Goal: Task Accomplishment & Management: Complete application form

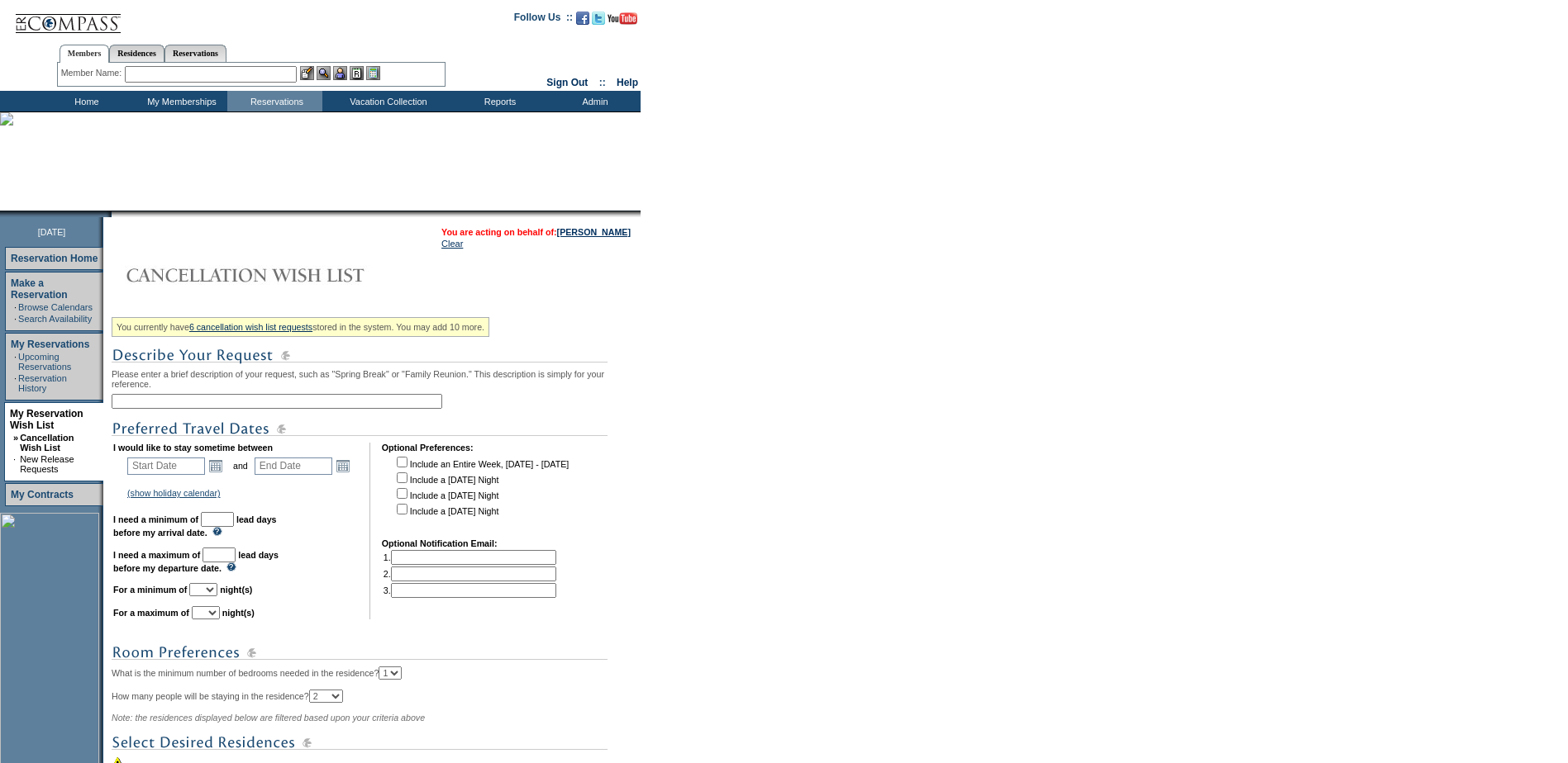
click at [249, 403] on input "text" at bounding box center [277, 401] width 330 height 15
type input "d"
type input "Deer Valley [PERSON_NAME] Wedding"
type input "Start Date"
click at [275, 407] on input "Deer Valley [PERSON_NAME] Wedding" at bounding box center [277, 401] width 330 height 15
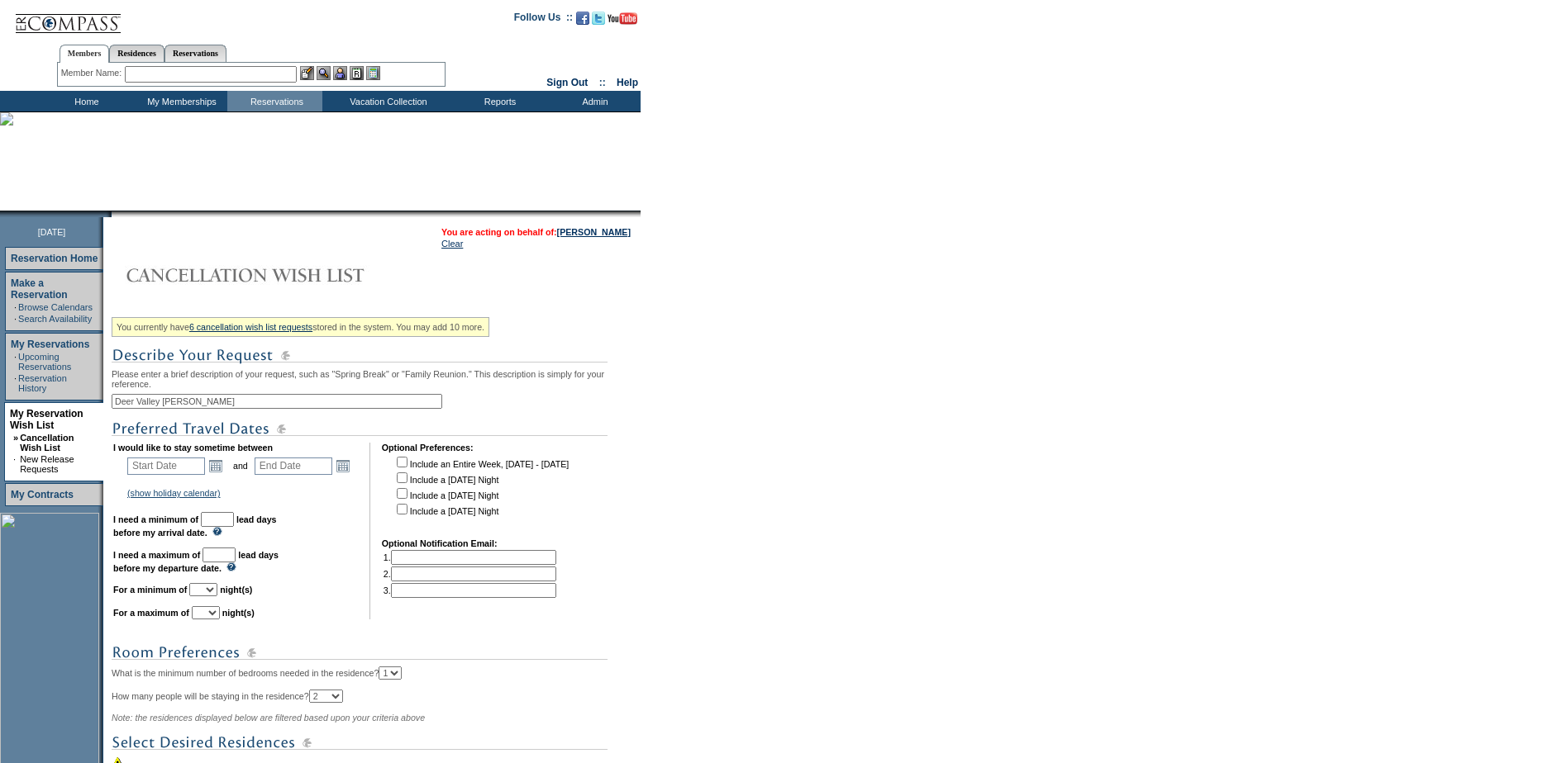
type input "Deer Valley [PERSON_NAME] Wedding"
type input "30"
click at [235, 563] on input "285" at bounding box center [219, 555] width 33 height 15
drag, startPoint x: 256, startPoint y: 572, endPoint x: 201, endPoint y: 557, distance: 57.0
click at [201, 557] on td "I would like to stay sometime between Start Date Open the calendar popup. << < …" at bounding box center [235, 531] width 245 height 177
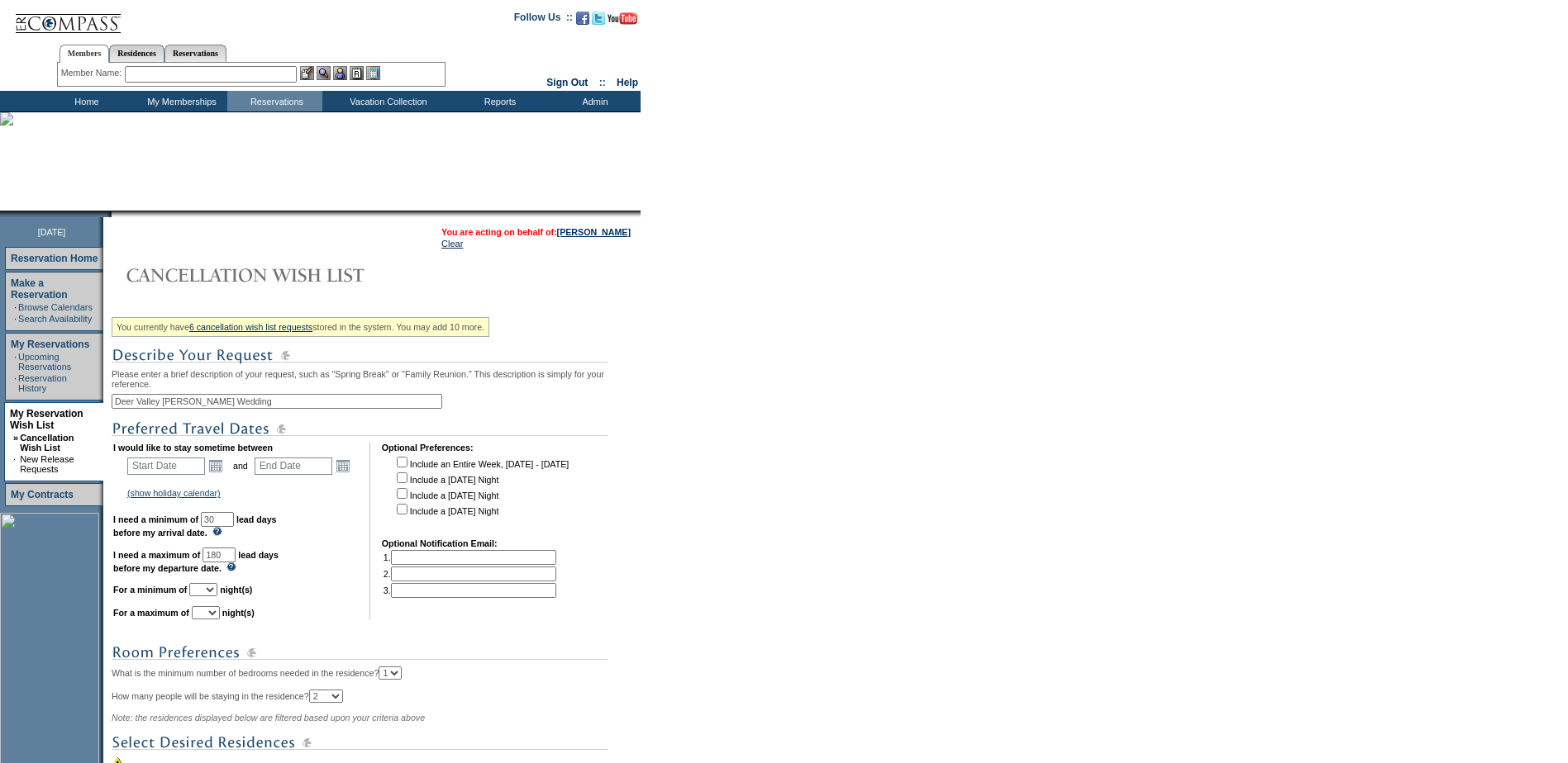
type input "180"
click at [332, 501] on td "(show holiday calendar) [DATE]: [DATE] - [DATE] Christmas: [DATE] - [DATE] New …" at bounding box center [240, 494] width 232 height 15
click at [221, 471] on link "Open the calendar popup." at bounding box center [216, 466] width 18 height 18
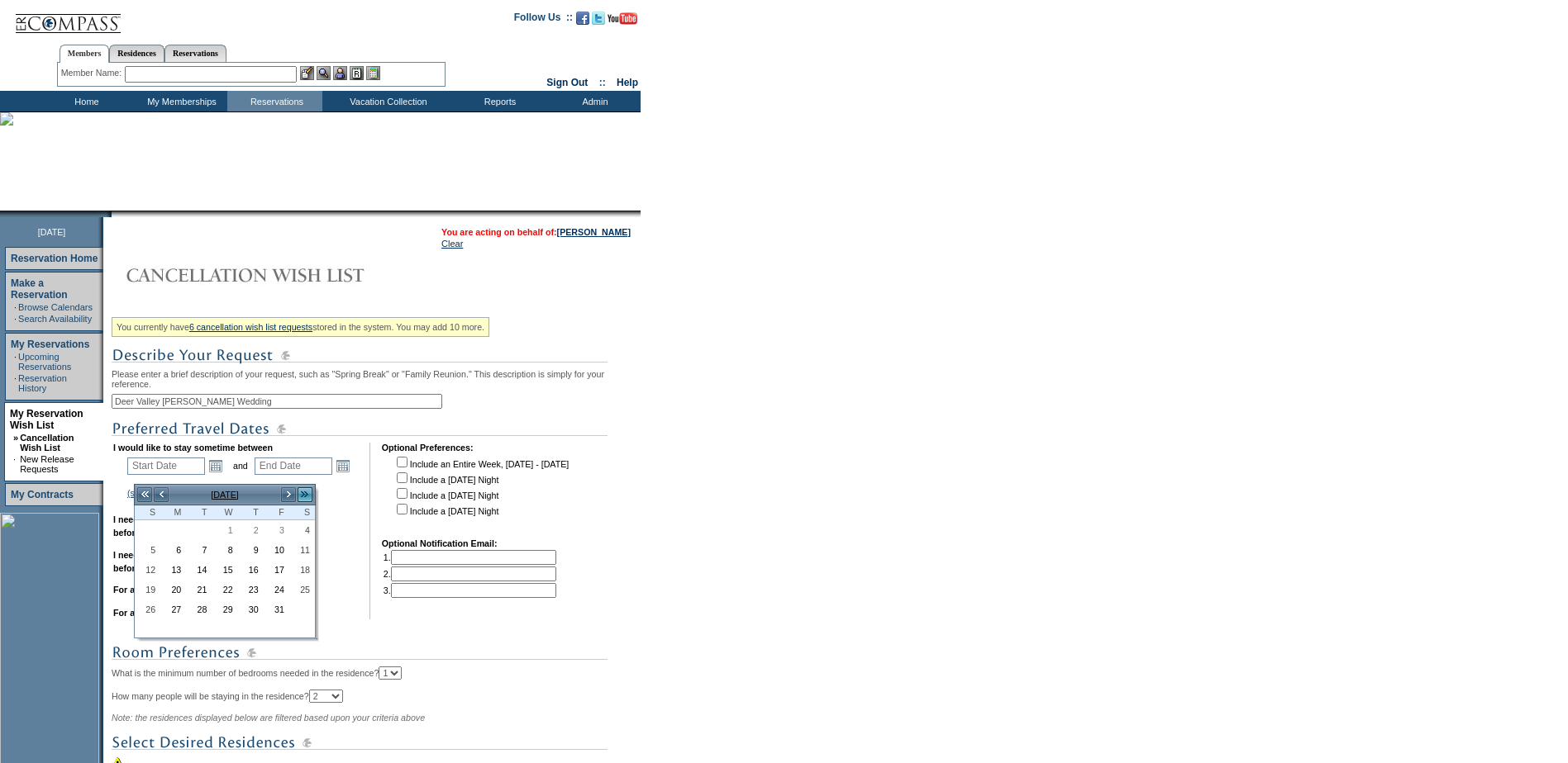
click at [301, 494] on link ">>" at bounding box center [305, 495] width 17 height 17
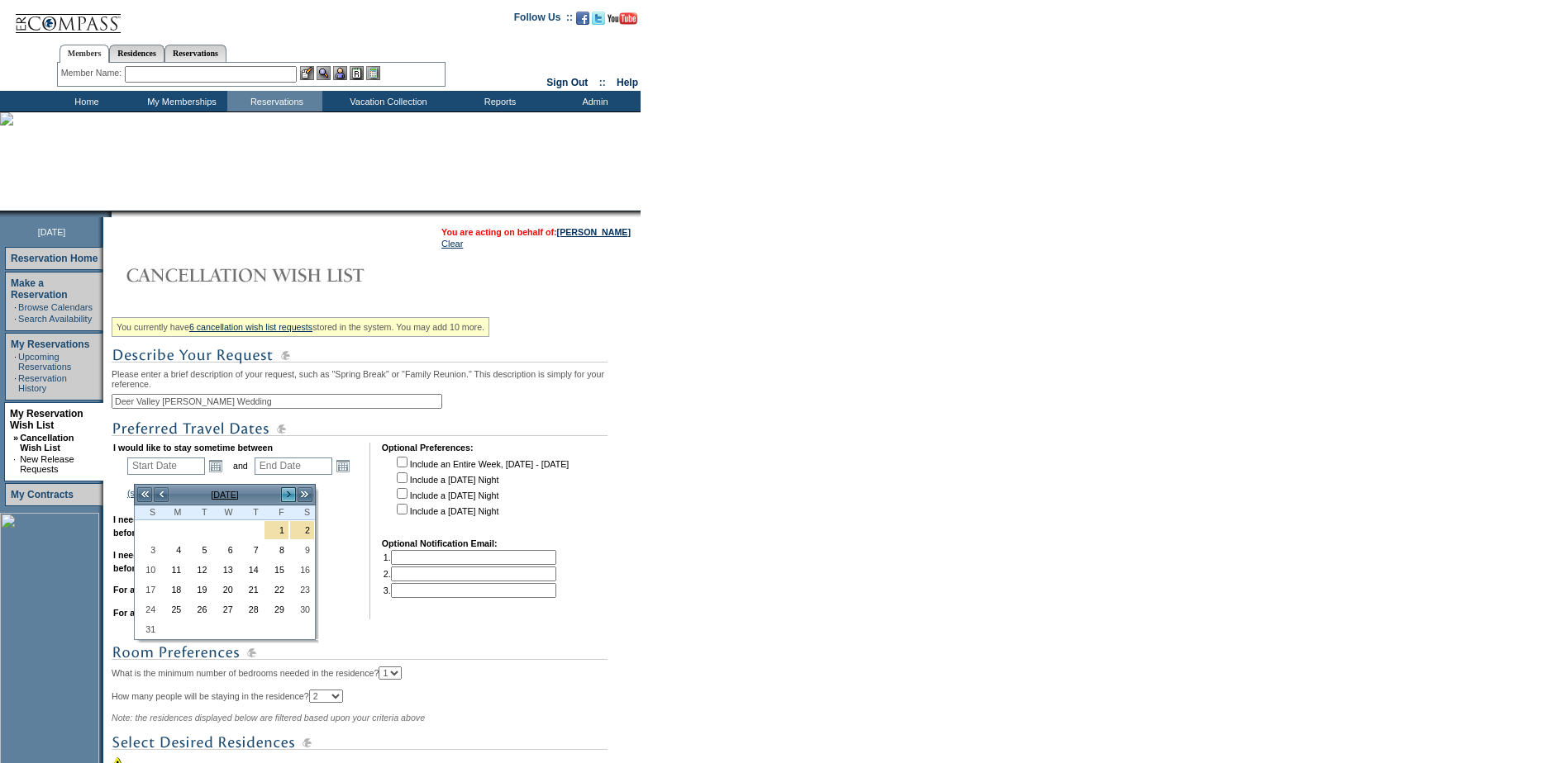
click at [289, 497] on link ">" at bounding box center [289, 495] width 17 height 17
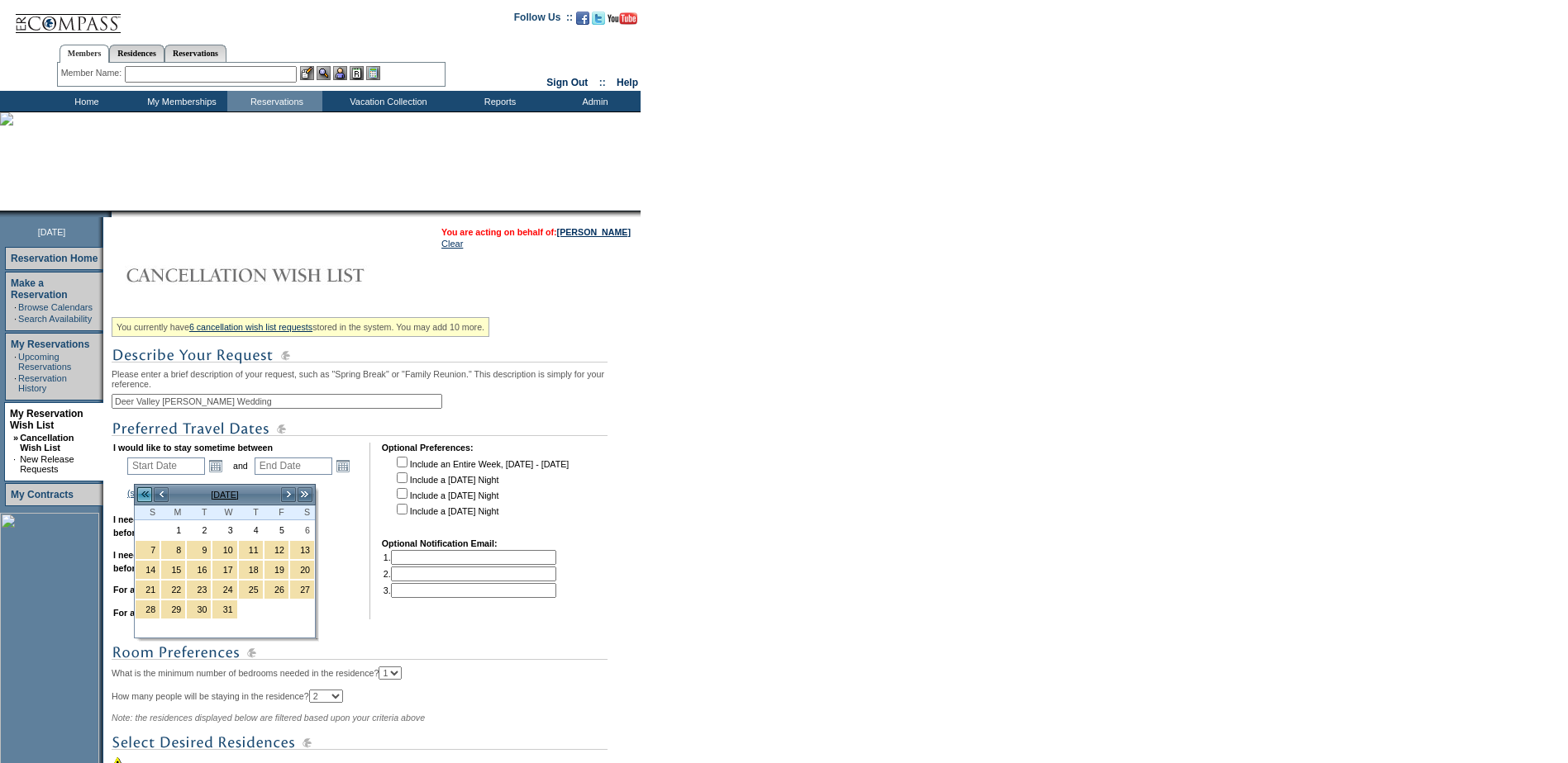
click at [148, 494] on link "<<" at bounding box center [145, 495] width 17 height 17
click at [161, 494] on link "<" at bounding box center [162, 495] width 17 height 17
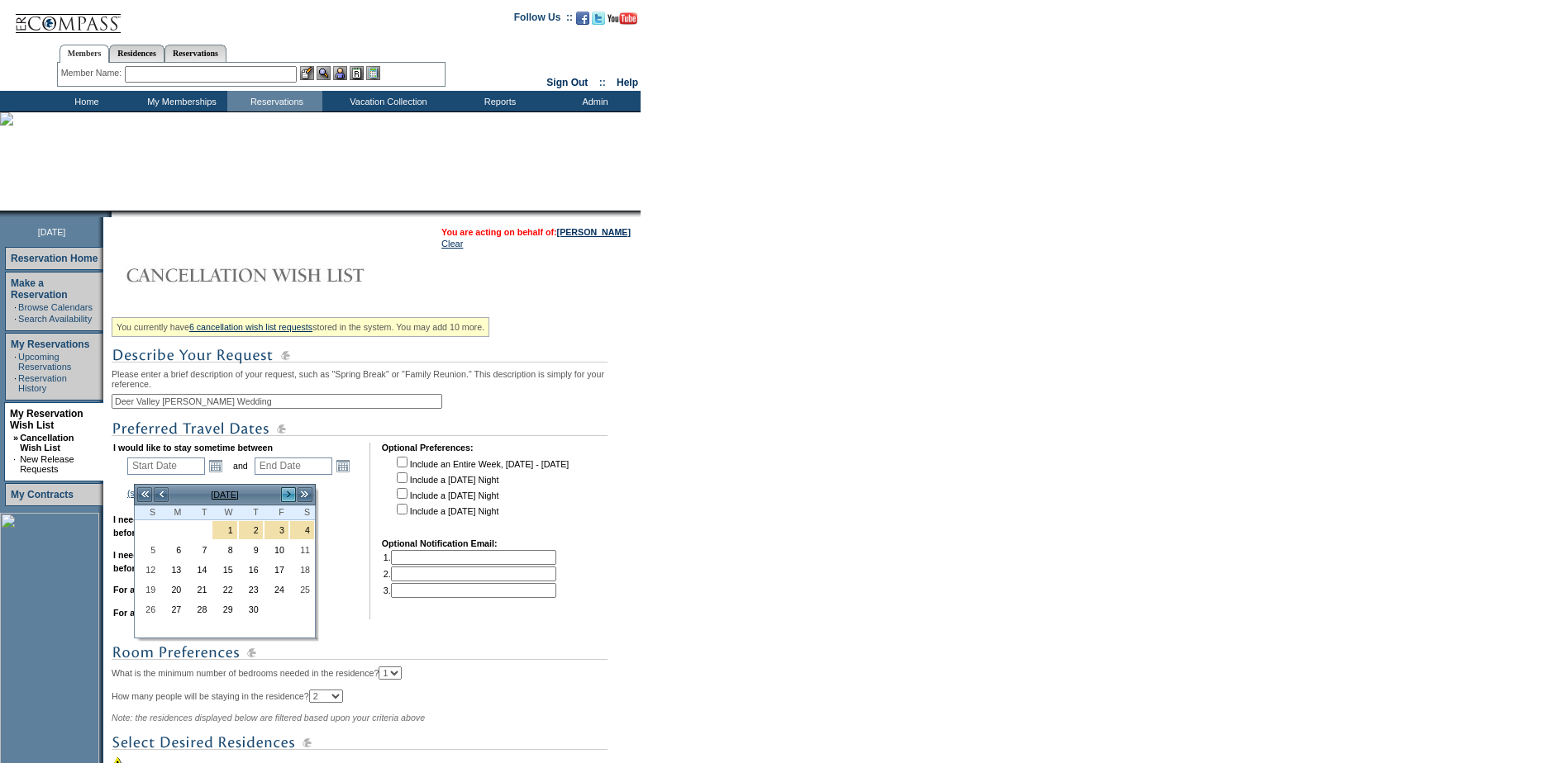
click at [293, 495] on link ">" at bounding box center [289, 495] width 17 height 17
click at [230, 533] on link "1" at bounding box center [224, 531] width 24 height 18
type input "[DATE]"
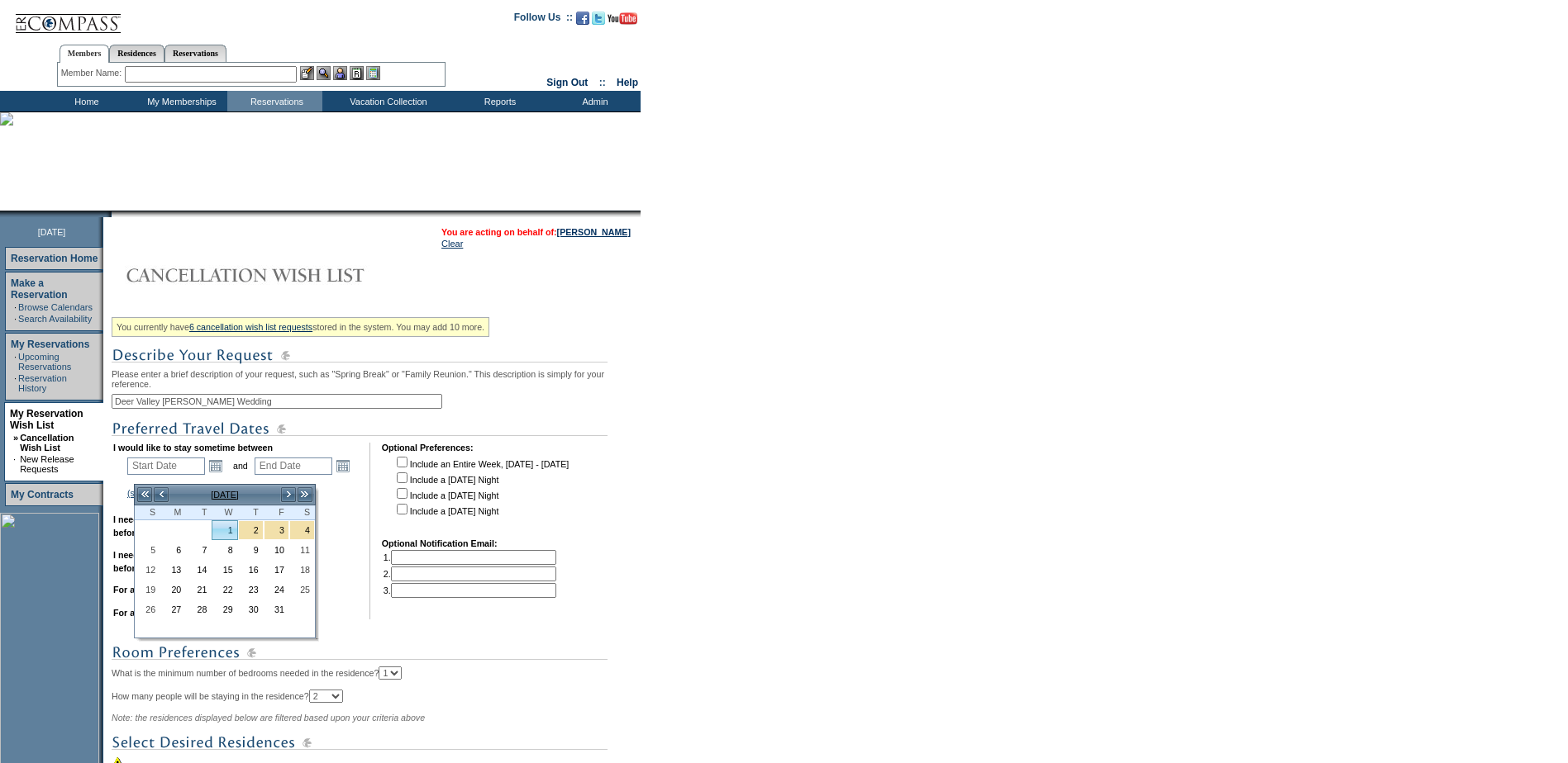
type input "[DATE]"
type input "275"
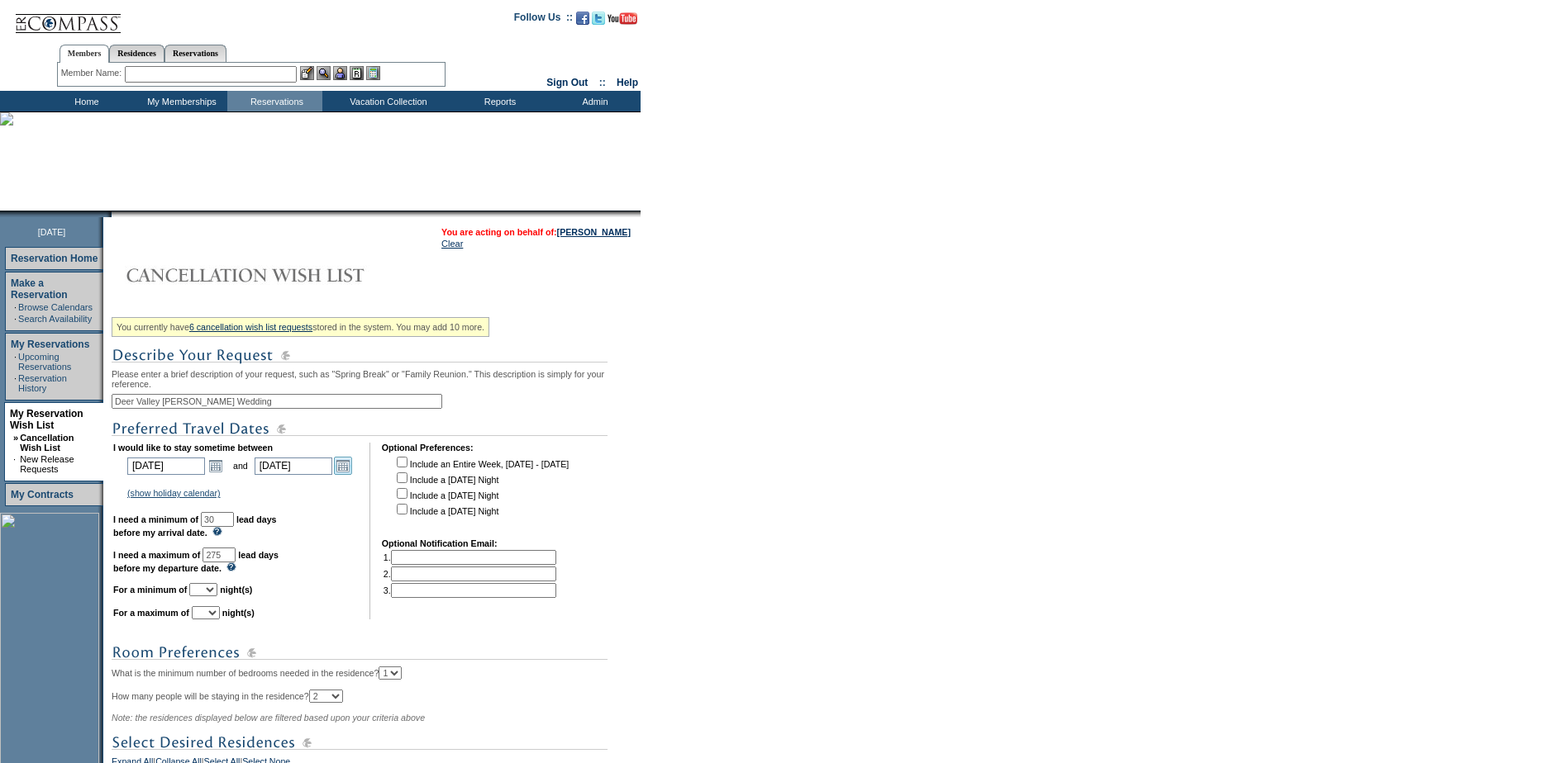
click at [352, 475] on link "Open the calendar popup." at bounding box center [343, 466] width 18 height 18
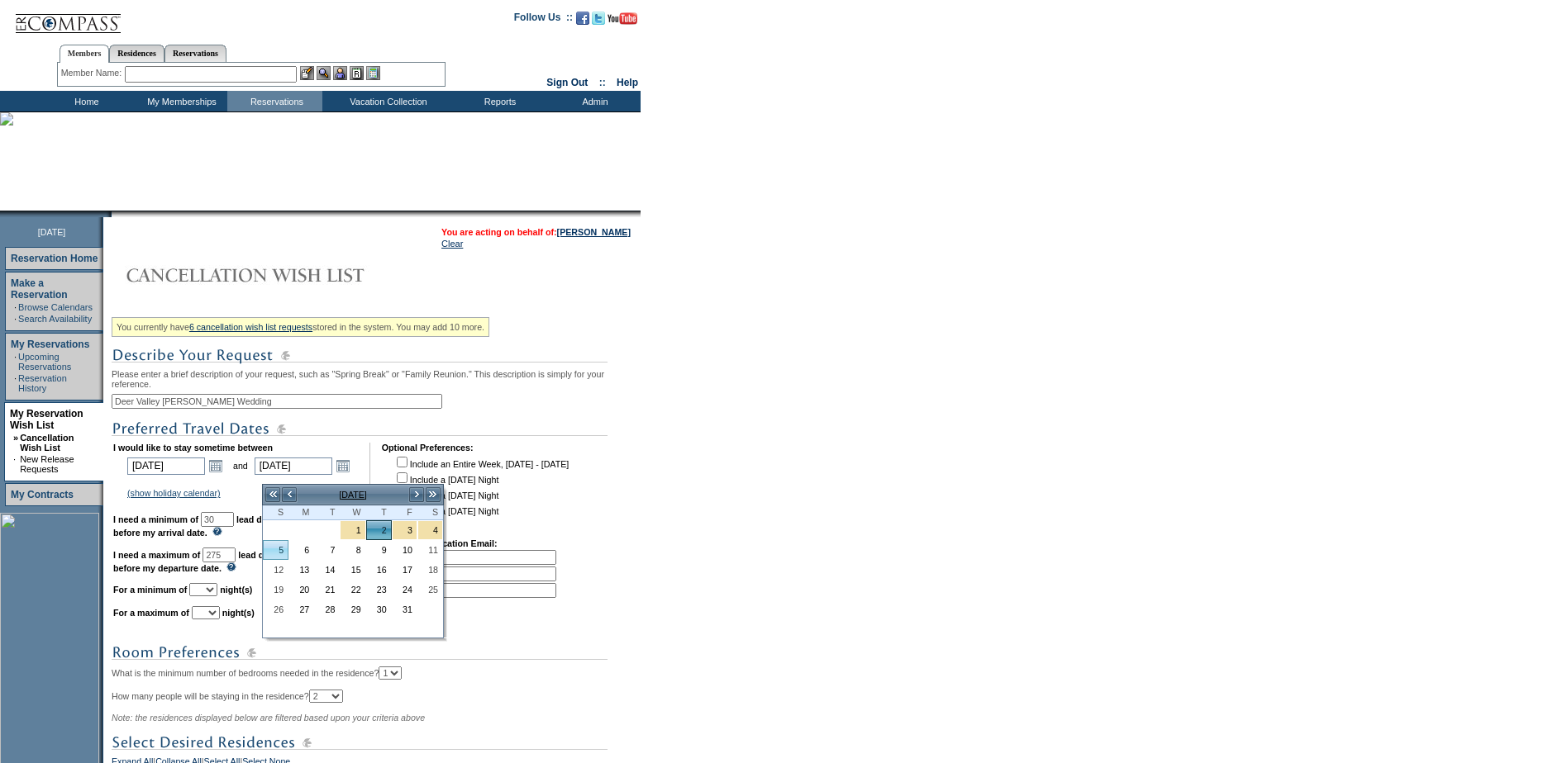
click at [286, 549] on link "5" at bounding box center [276, 551] width 24 height 18
type input "[DATE]"
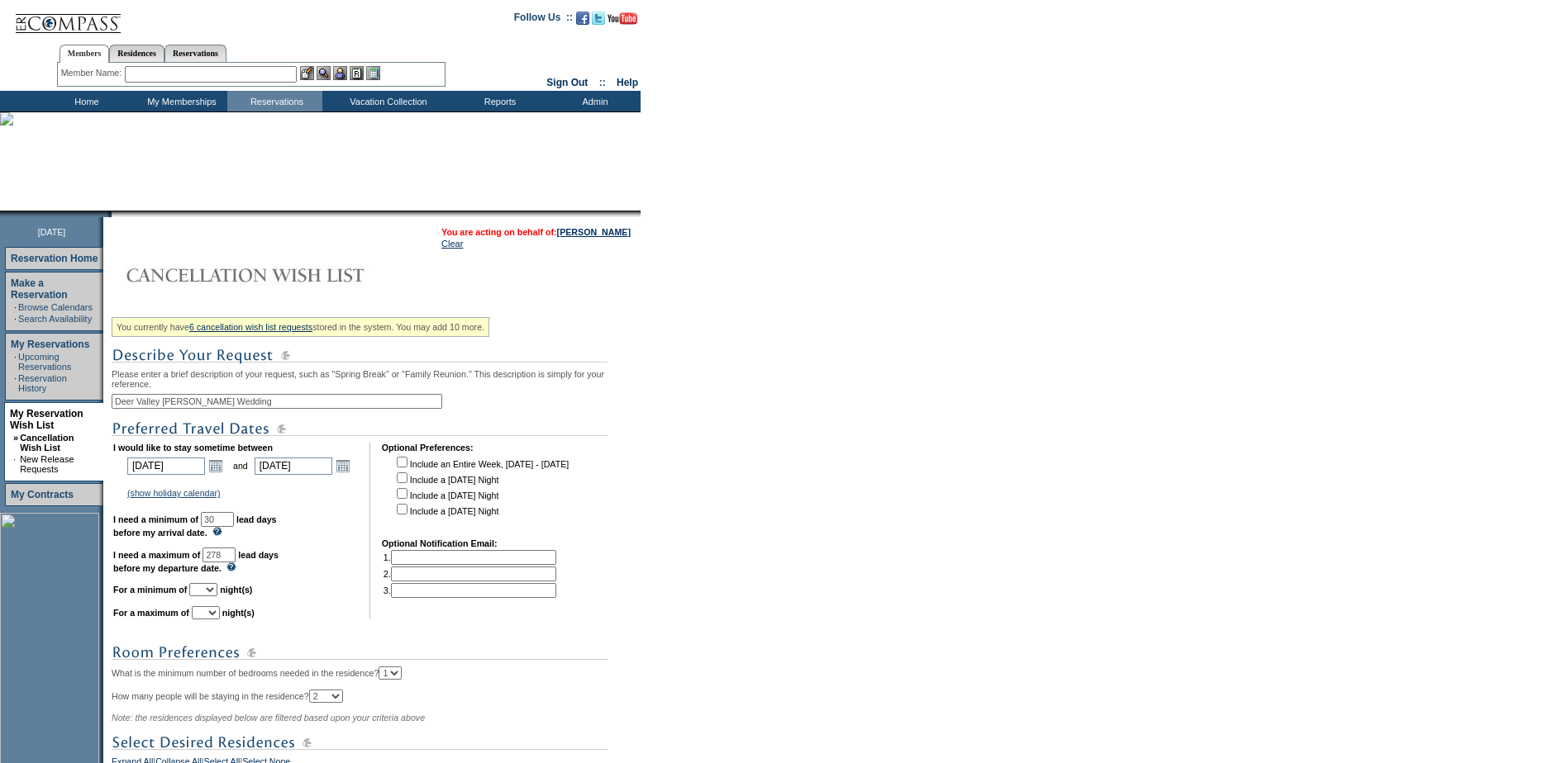
drag, startPoint x: 252, startPoint y: 567, endPoint x: 150, endPoint y: 547, distance: 103.9
click at [150, 547] on td "I would like to stay sometime between [DATE] [DATE] Open the calendar popup. <<…" at bounding box center [235, 531] width 245 height 177
type input "180"
click at [218, 597] on select "1 2 3 4 5 6 7 8 9 10 11 12 13 14" at bounding box center [203, 590] width 28 height 13
select select "4"
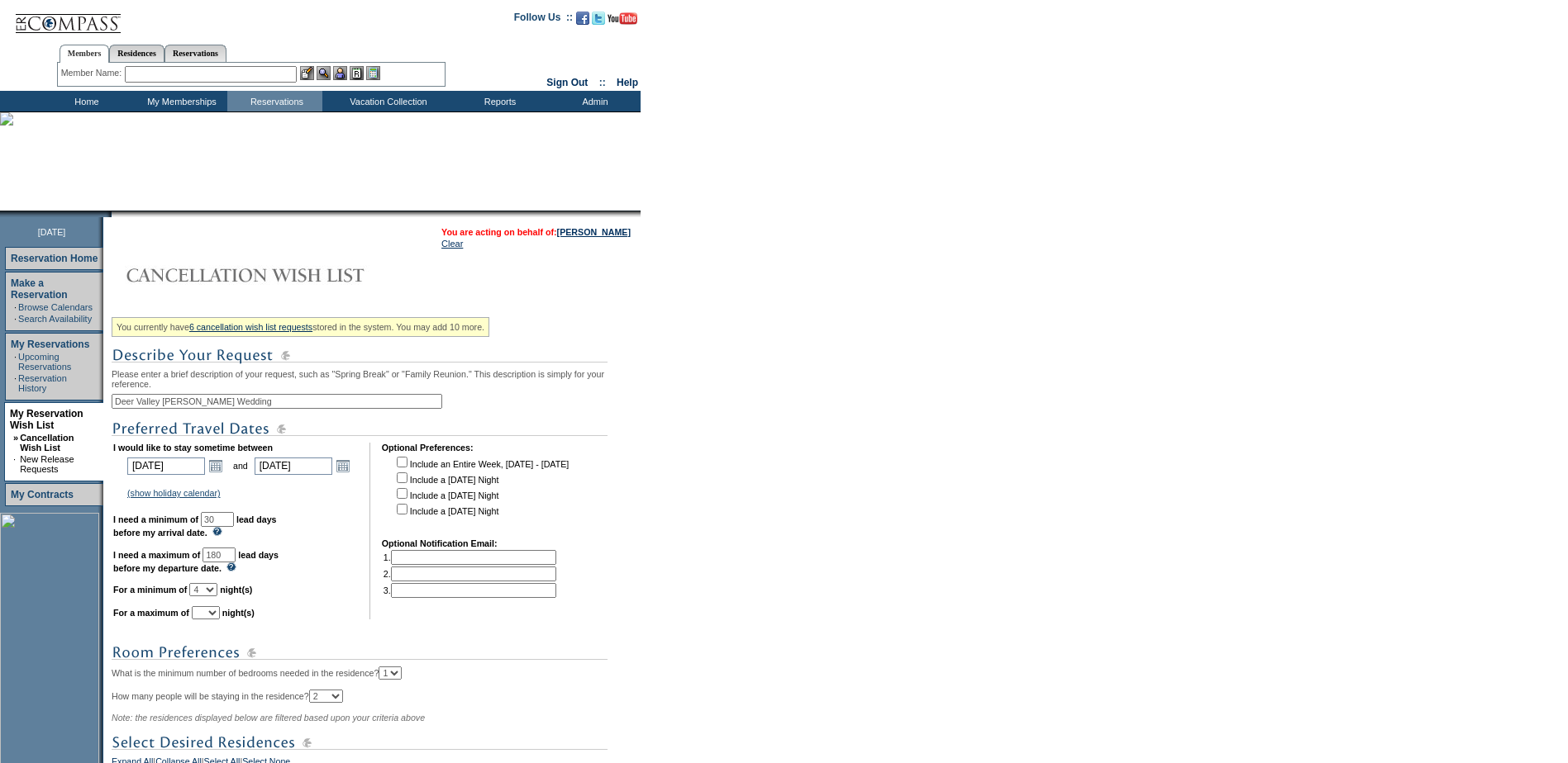
click at [209, 597] on select "1 2 3 4 5 6 7 8 9 10 11 12 13 14" at bounding box center [203, 590] width 28 height 13
click at [220, 620] on select "1 2 3 4 5 6 7 8 9 10 11 12 13 14" at bounding box center [206, 613] width 28 height 13
select select "4"
click at [212, 620] on select "1 2 3 4 5 6 7 8 9 10 11 12 13 14" at bounding box center [206, 613] width 28 height 13
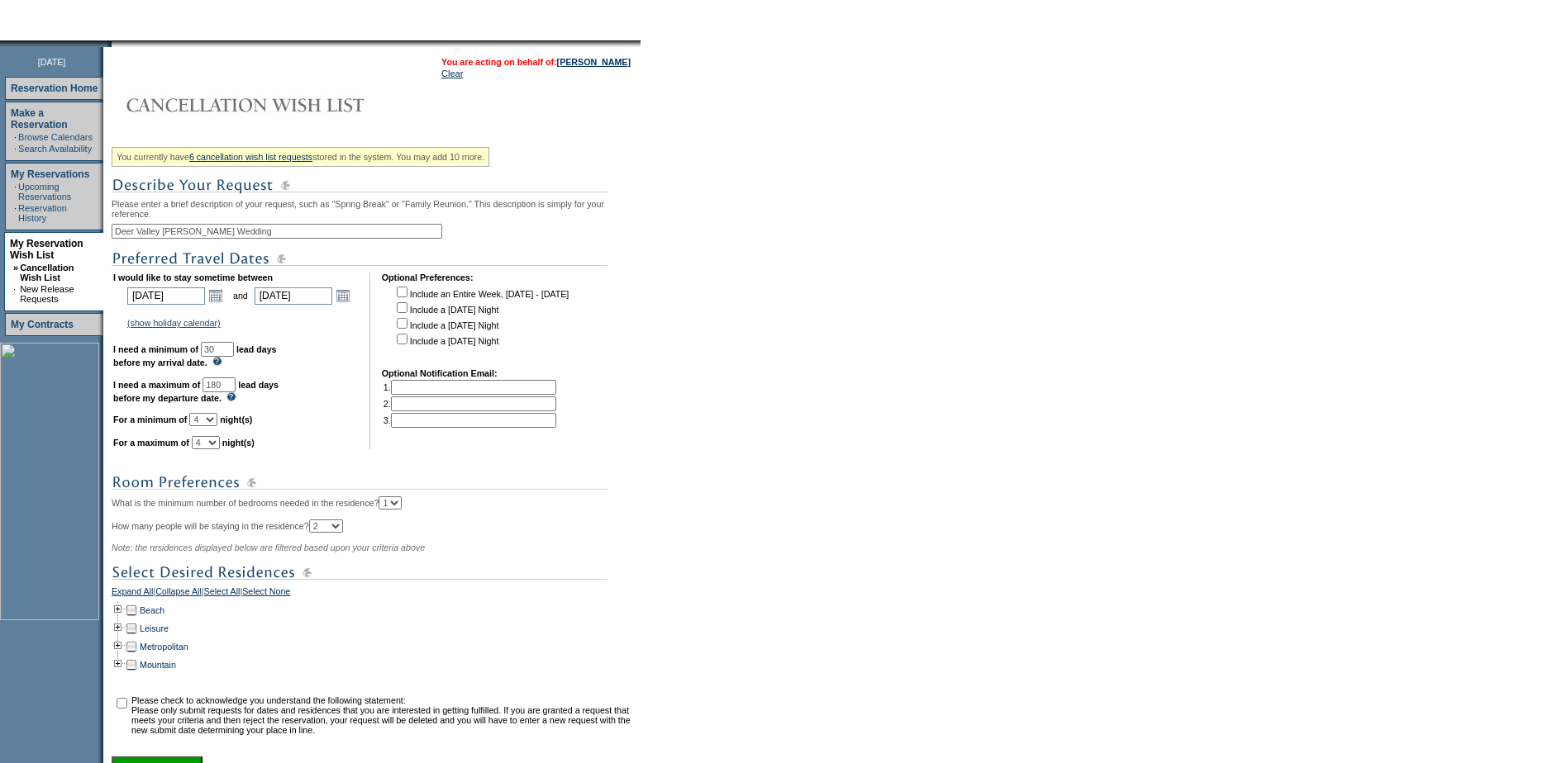
scroll to position [248, 0]
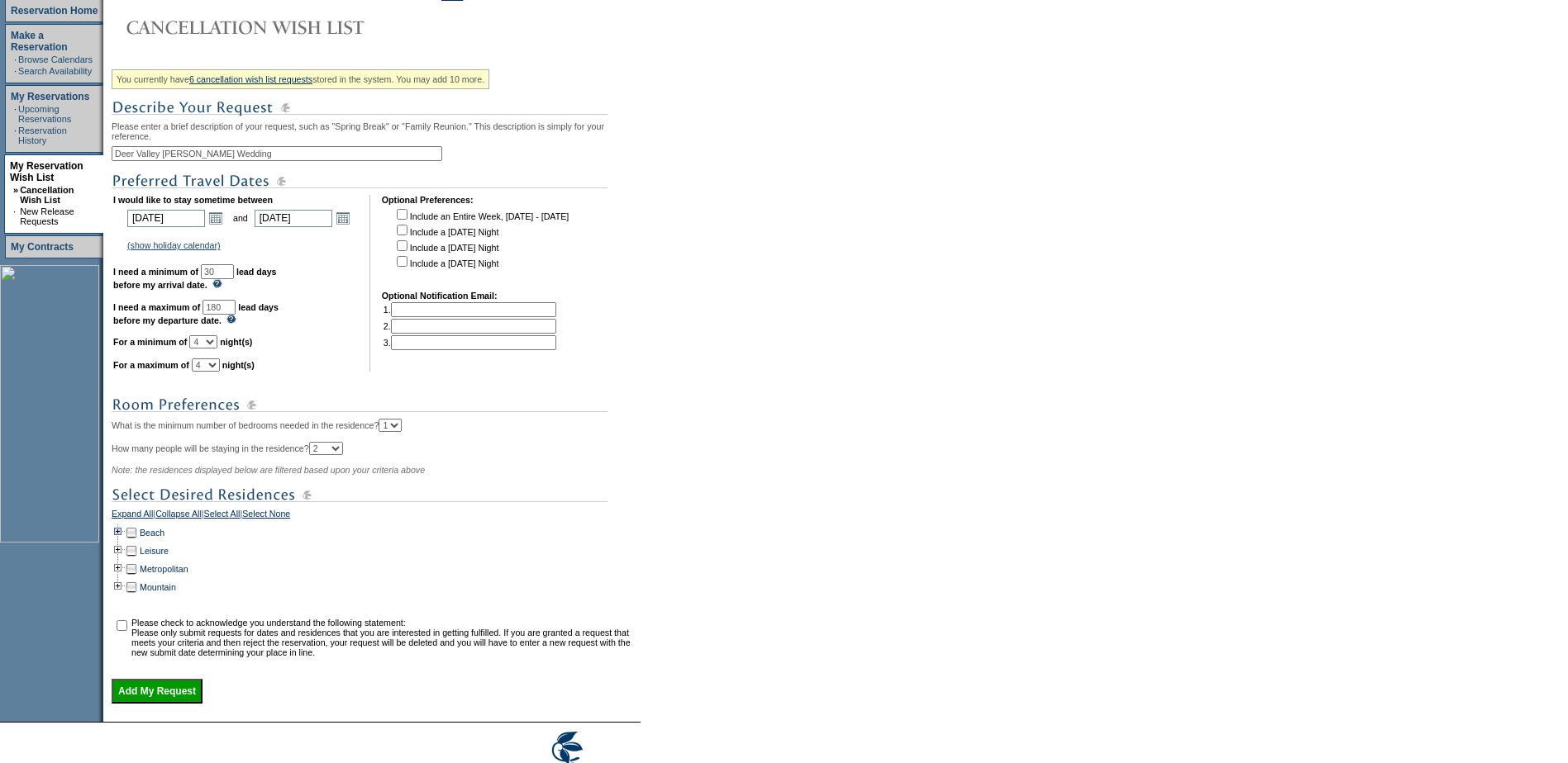
click at [125, 542] on td at bounding box center [118, 533] width 13 height 18
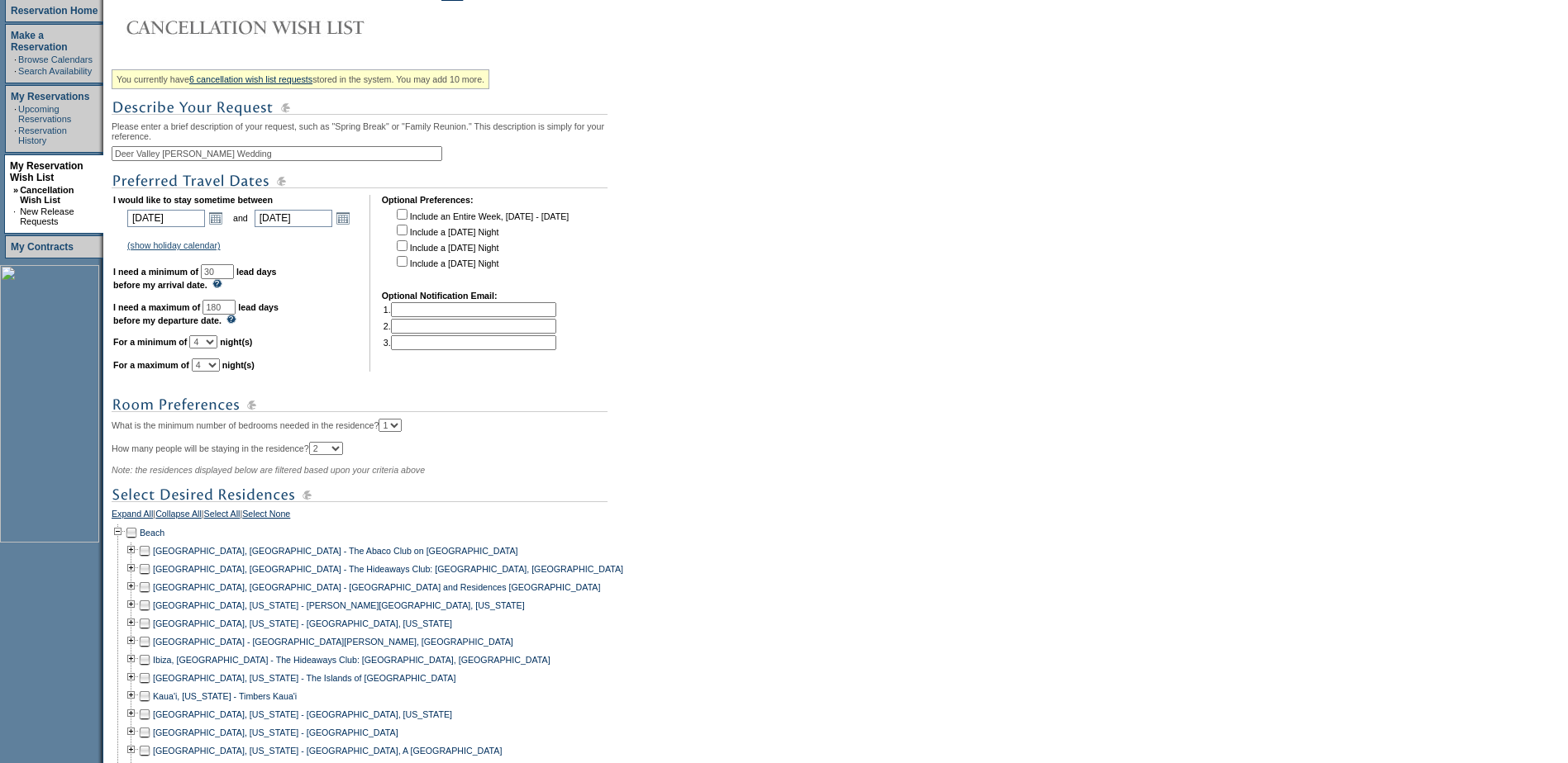
click at [125, 542] on td at bounding box center [118, 533] width 13 height 18
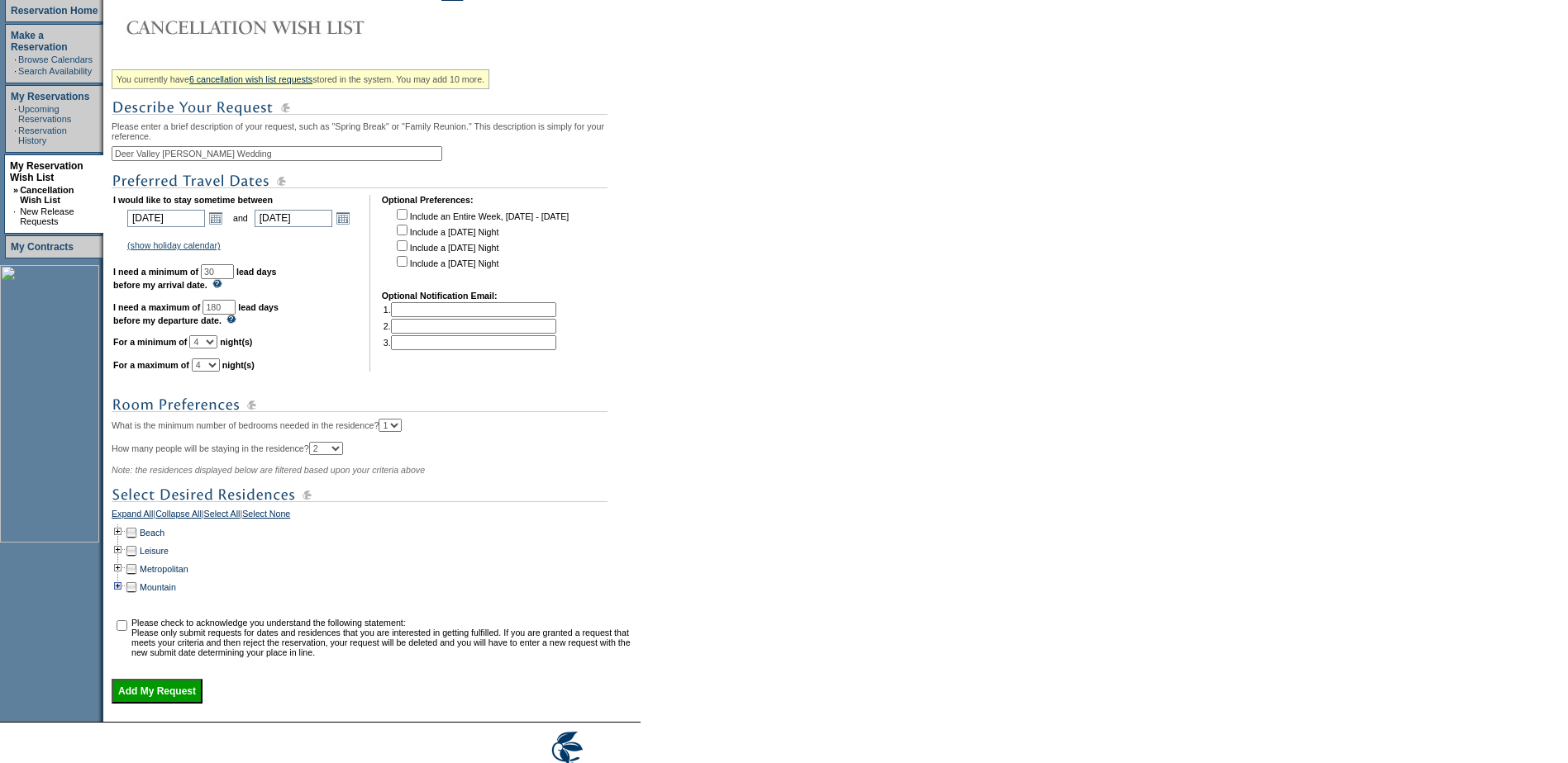
click at [124, 597] on td at bounding box center [118, 588] width 13 height 18
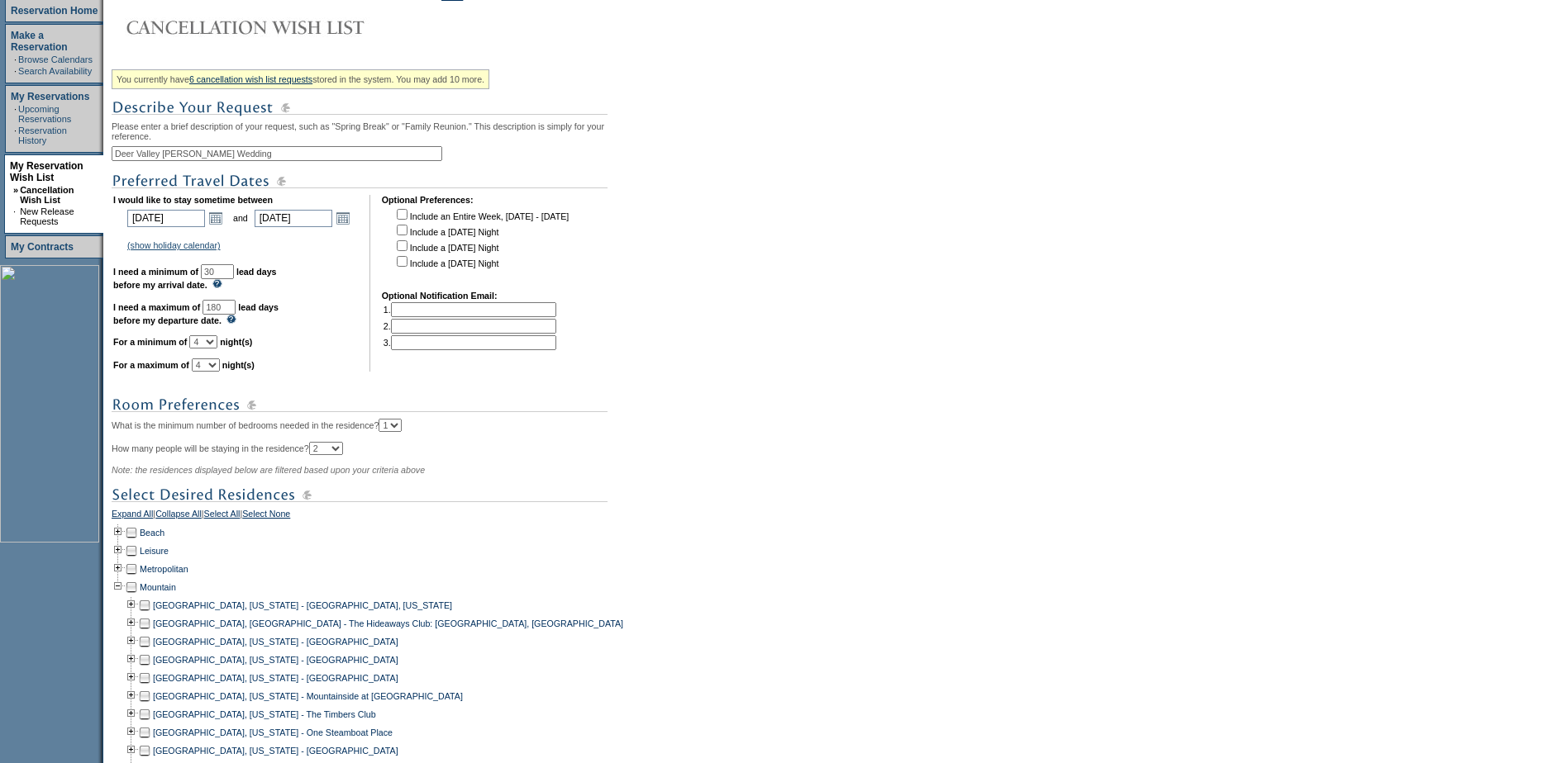
click at [151, 651] on td at bounding box center [145, 642] width 13 height 18
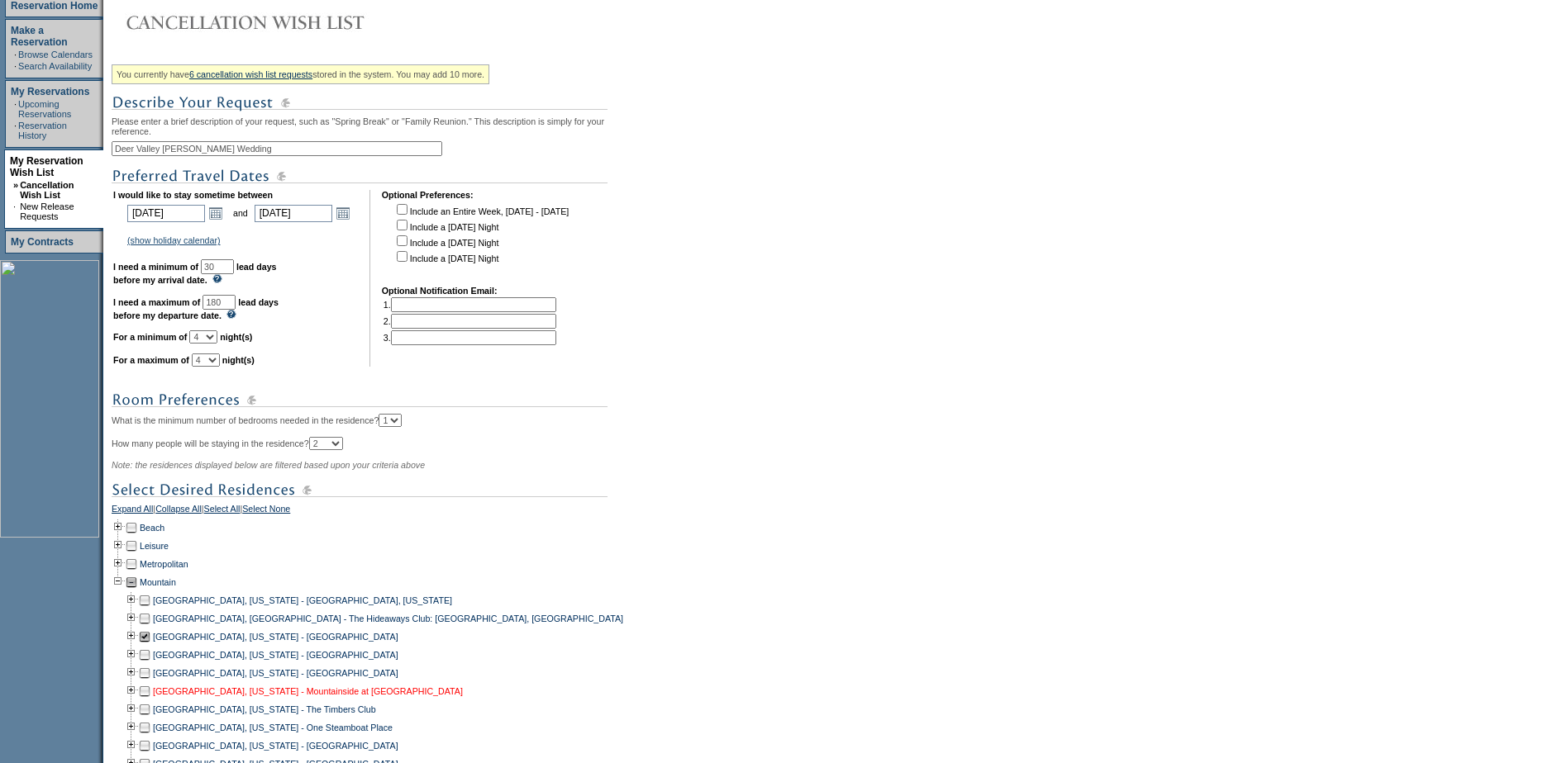
scroll to position [495, 0]
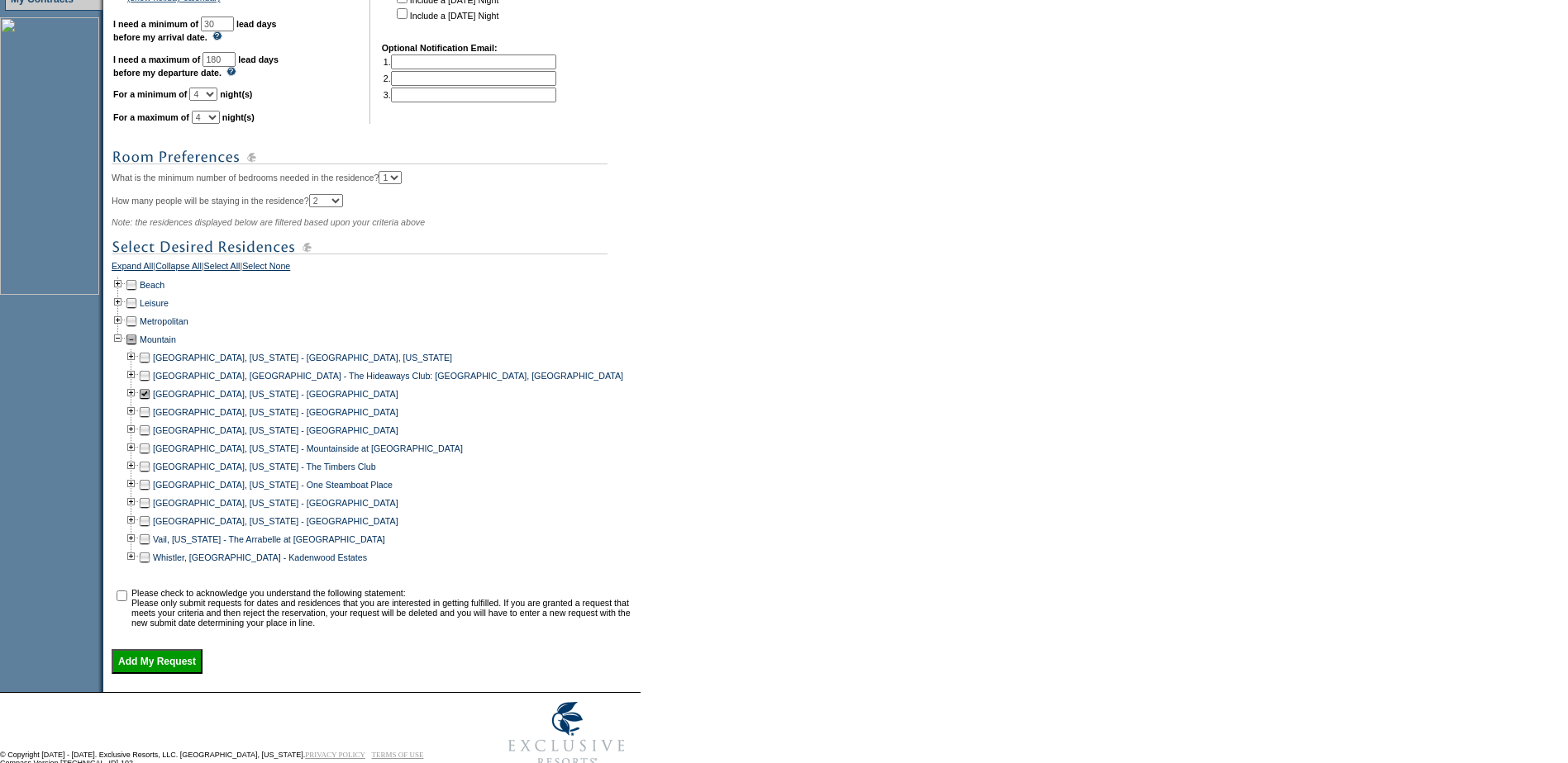
click at [127, 602] on input "checkbox" at bounding box center [122, 596] width 11 height 11
checkbox input "true"
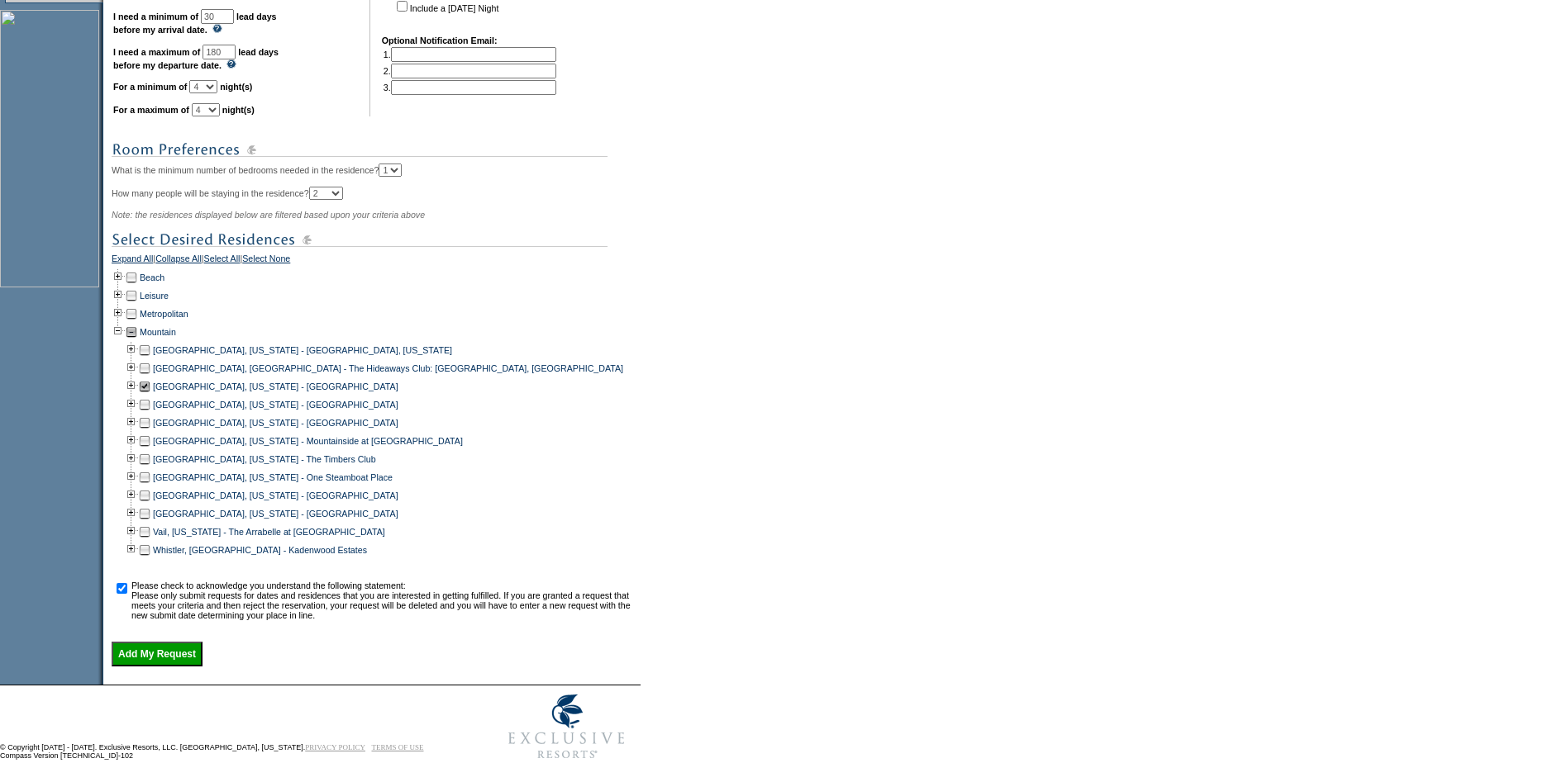
scroll to position [565, 0]
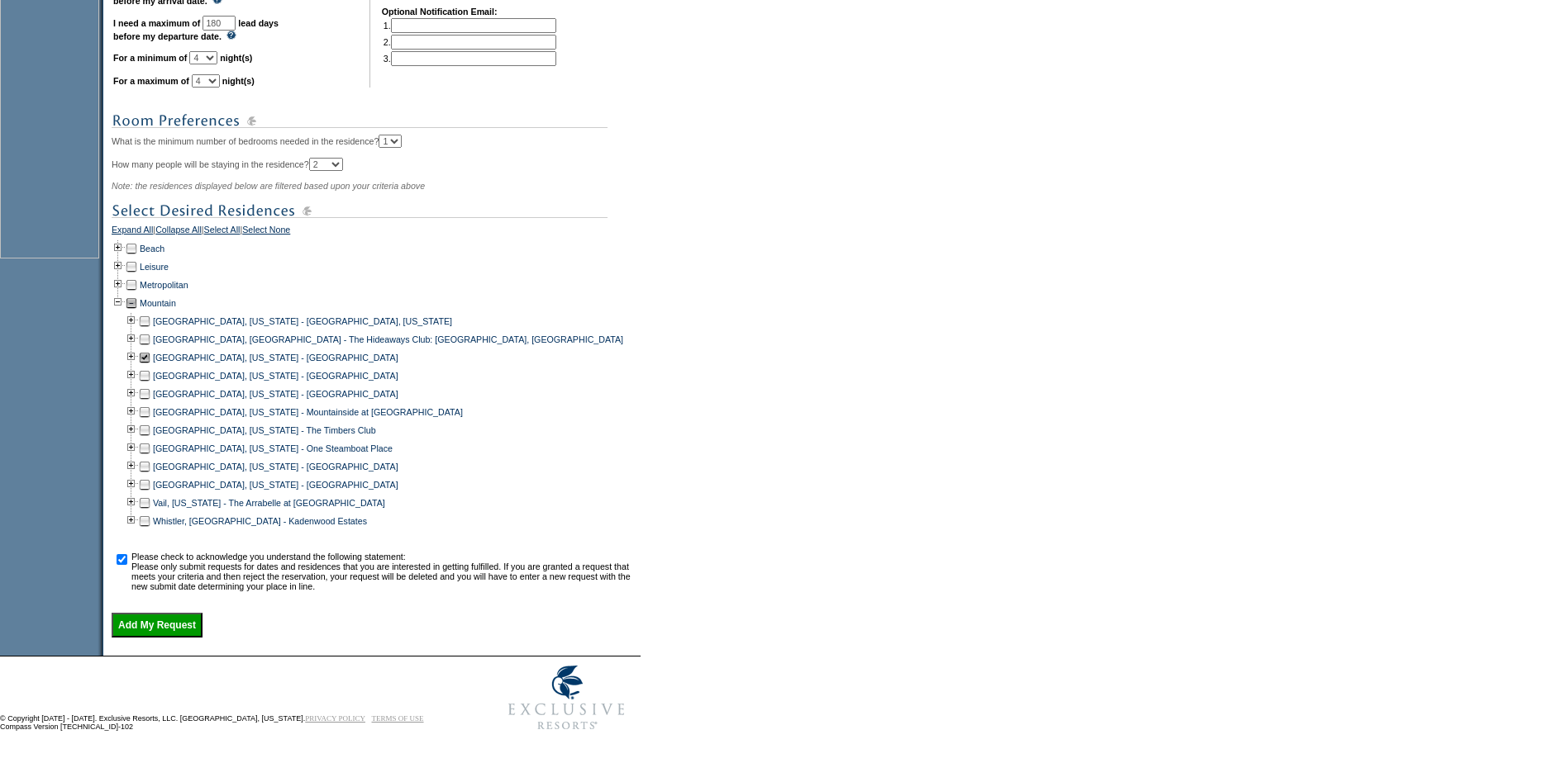
click at [189, 626] on input "Add My Request" at bounding box center [157, 625] width 90 height 25
